Goal: Task Accomplishment & Management: Manage account settings

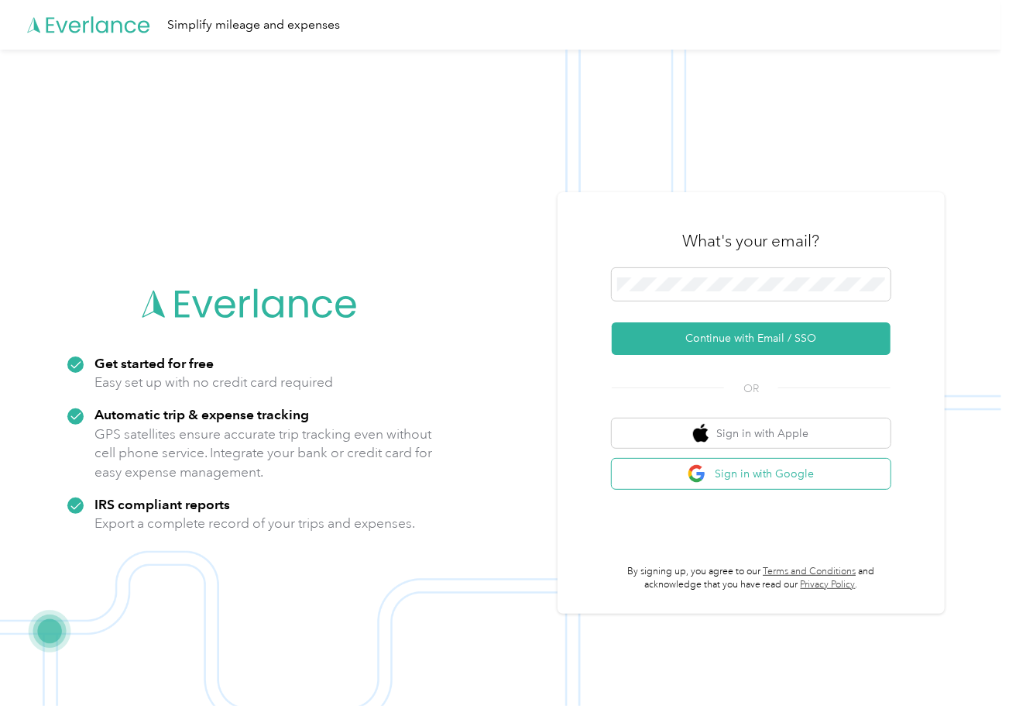
click at [800, 465] on button "Sign in with Google" at bounding box center [751, 473] width 279 height 30
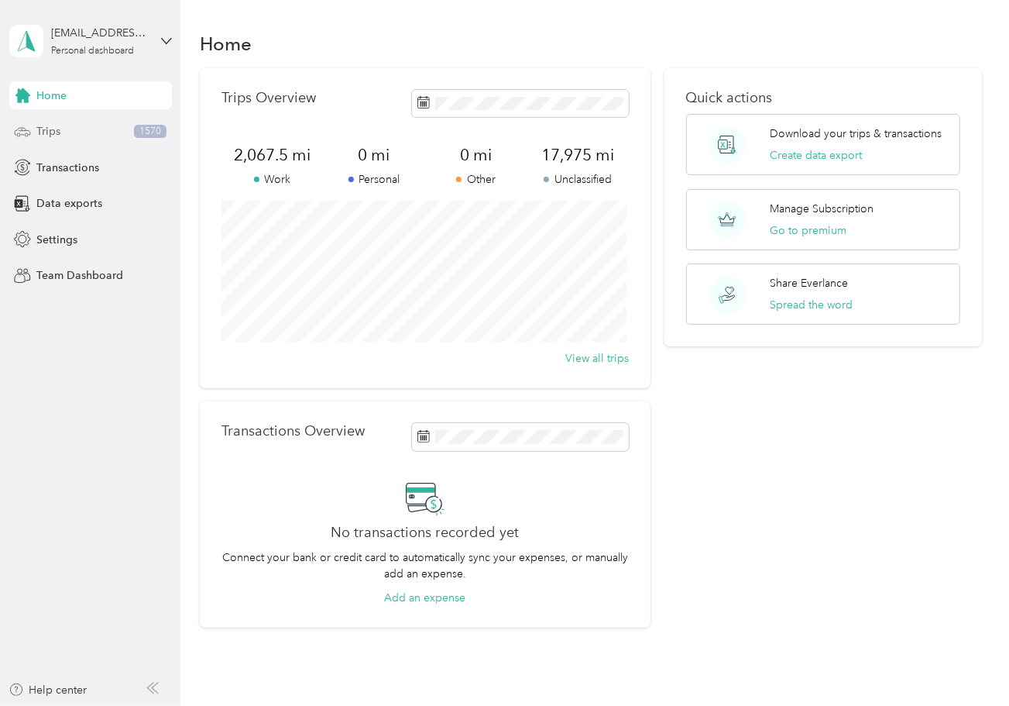
click at [80, 132] on div "Trips 1570" at bounding box center [90, 132] width 163 height 28
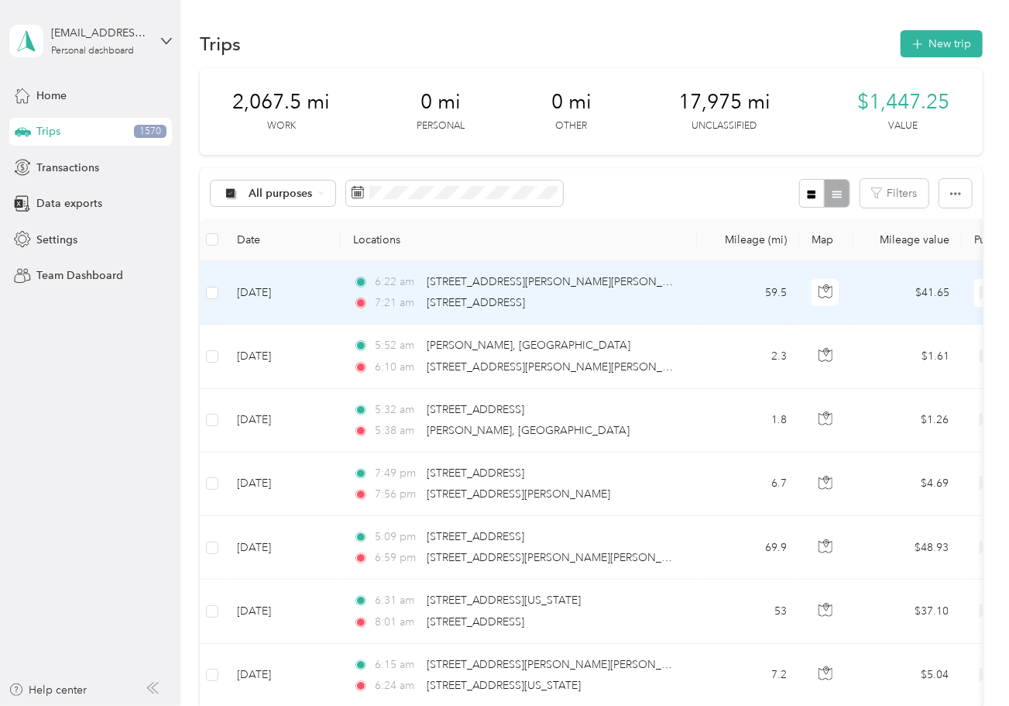
click at [626, 310] on div "7:21 am [STREET_ADDRESS]" at bounding box center [515, 302] width 325 height 17
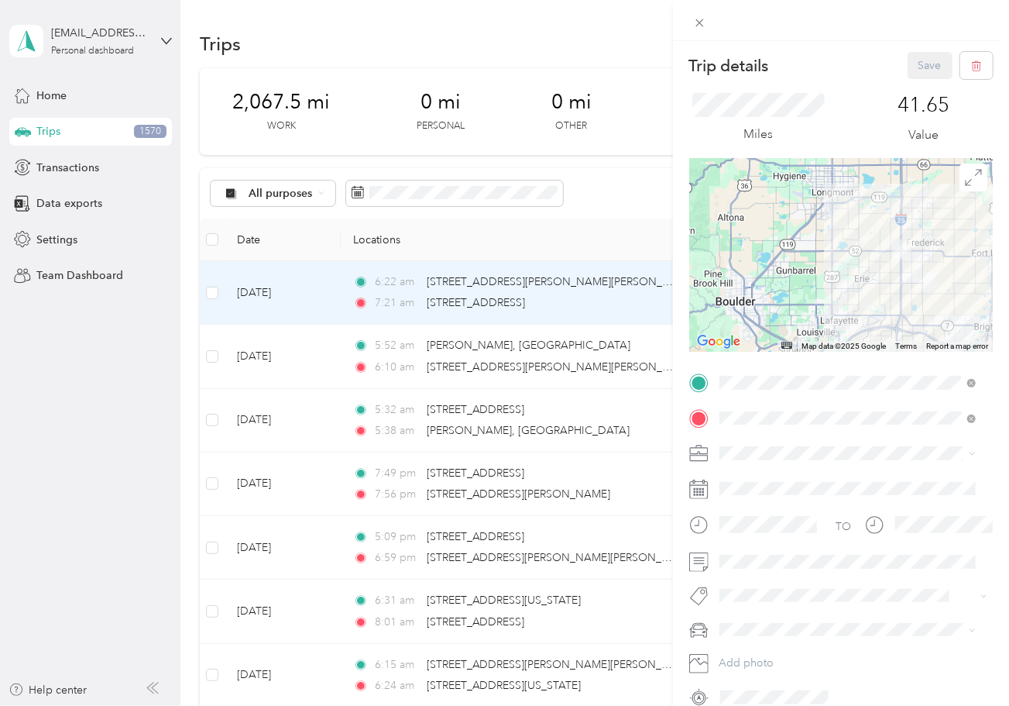
click at [613, 613] on div "Trip details Save This trip cannot be edited because it is either under review,…" at bounding box center [504, 353] width 1009 height 706
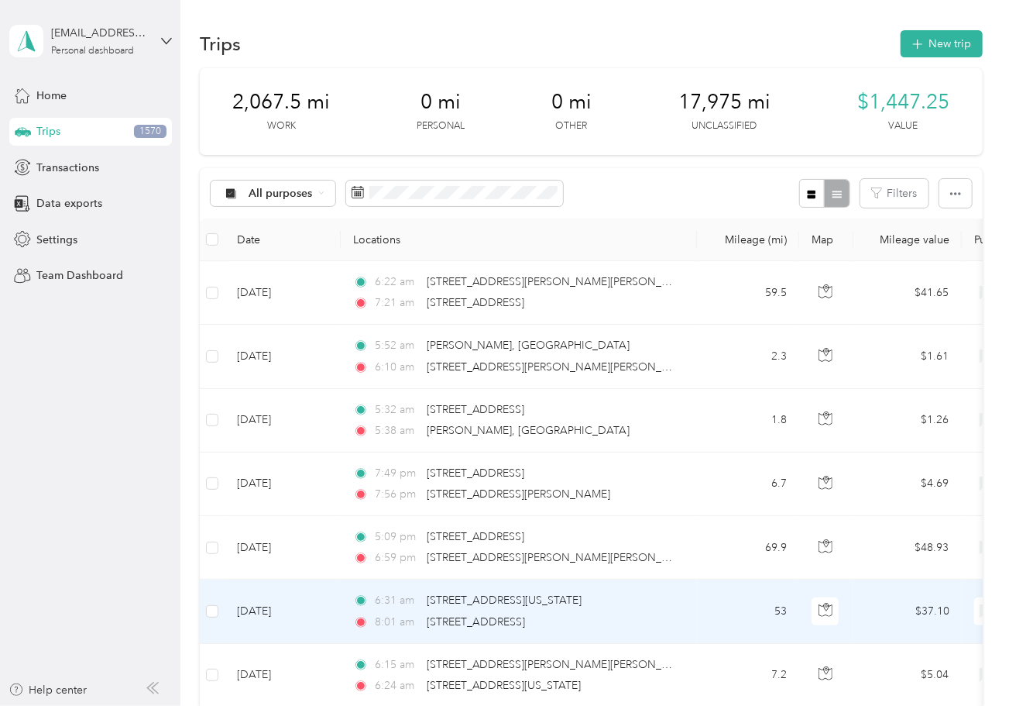
click at [603, 613] on div "8:01 am [STREET_ADDRESS]" at bounding box center [515, 621] width 325 height 17
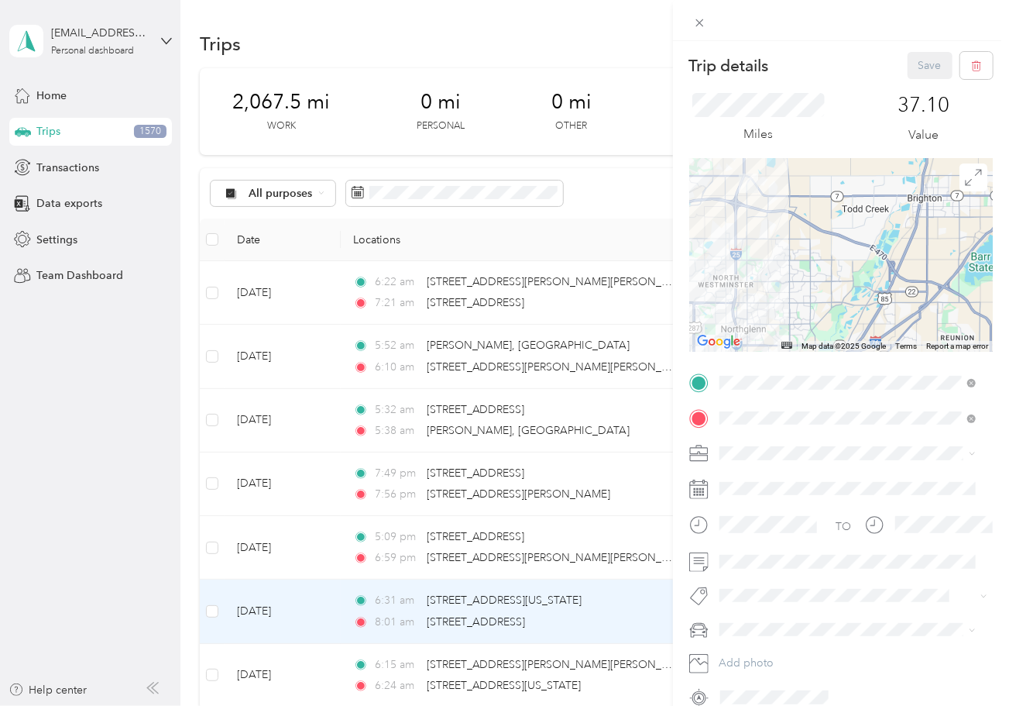
drag, startPoint x: 739, startPoint y: 201, endPoint x: 887, endPoint y: 242, distance: 153.3
click at [888, 242] on div at bounding box center [841, 255] width 304 height 194
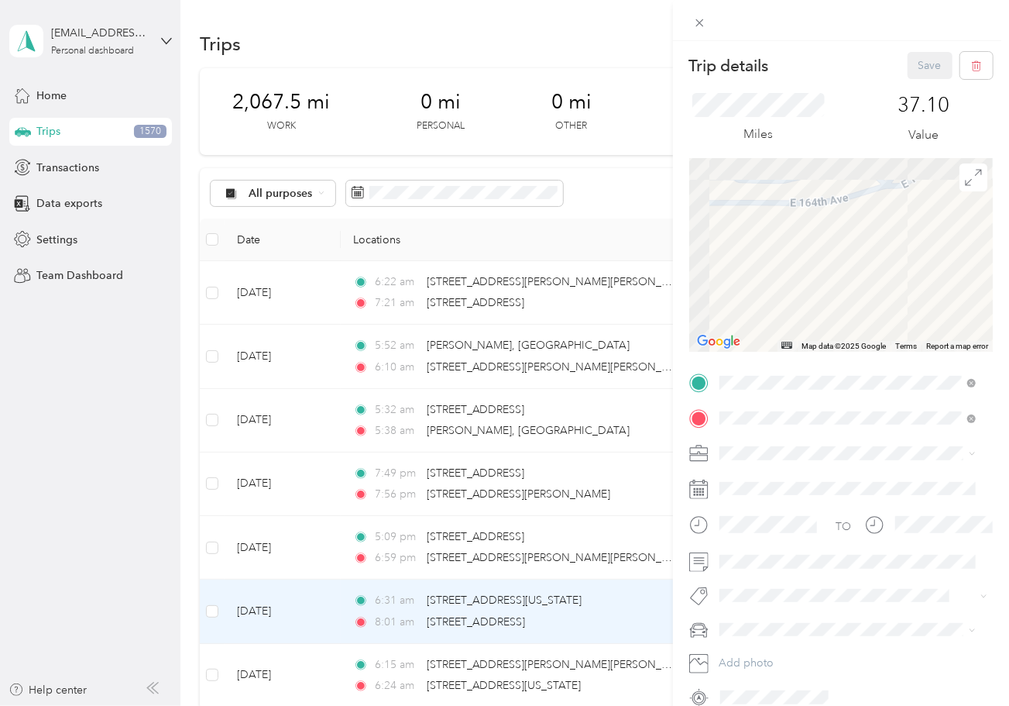
drag, startPoint x: 813, startPoint y: 218, endPoint x: 942, endPoint y: 345, distance: 180.2
click at [942, 345] on div "Map Data Map data ©2025 Google Map data ©2025 Google 50 m Click to toggle betwe…" at bounding box center [841, 255] width 304 height 194
